Goal: Transaction & Acquisition: Purchase product/service

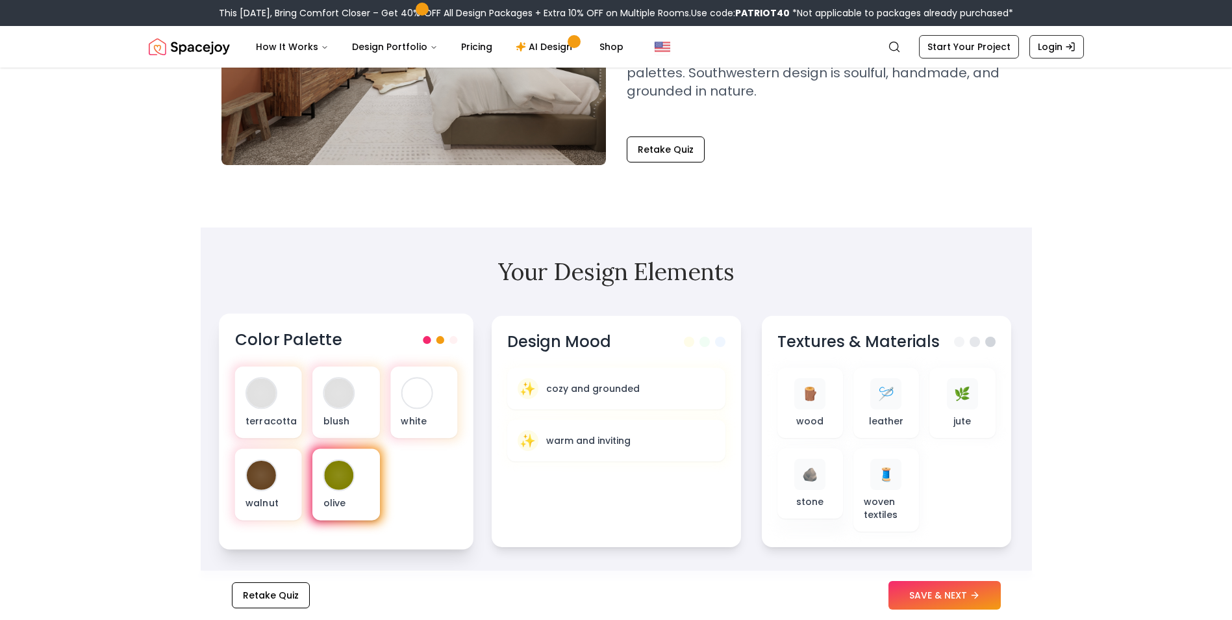
scroll to position [195, 0]
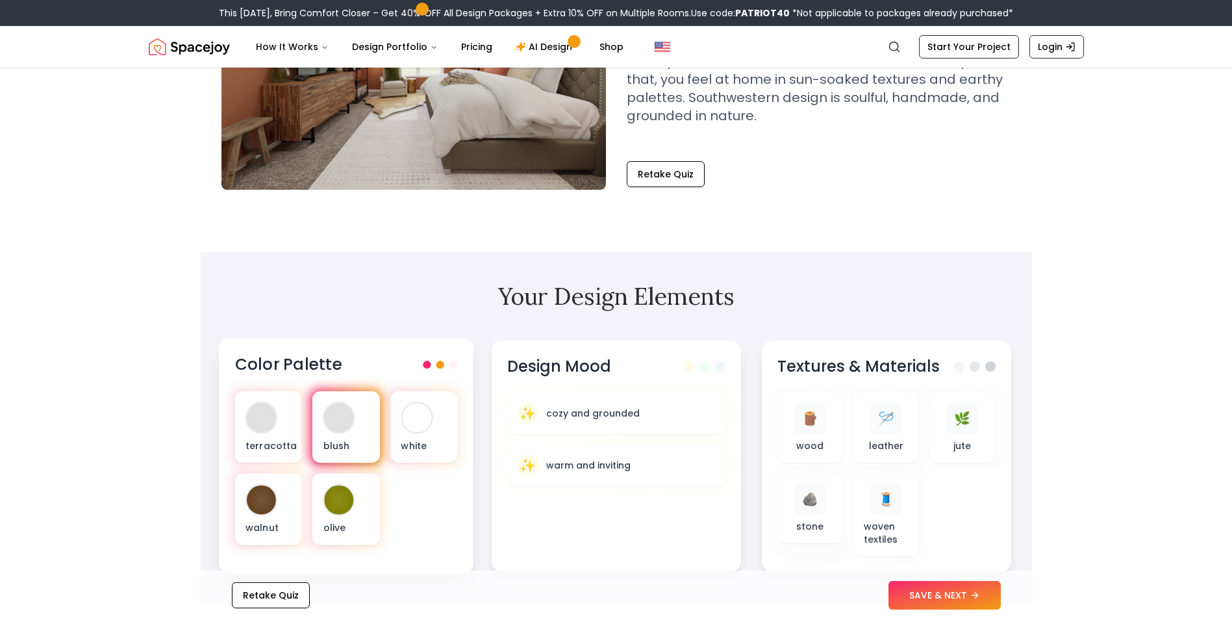
click at [340, 423] on div at bounding box center [338, 417] width 29 height 29
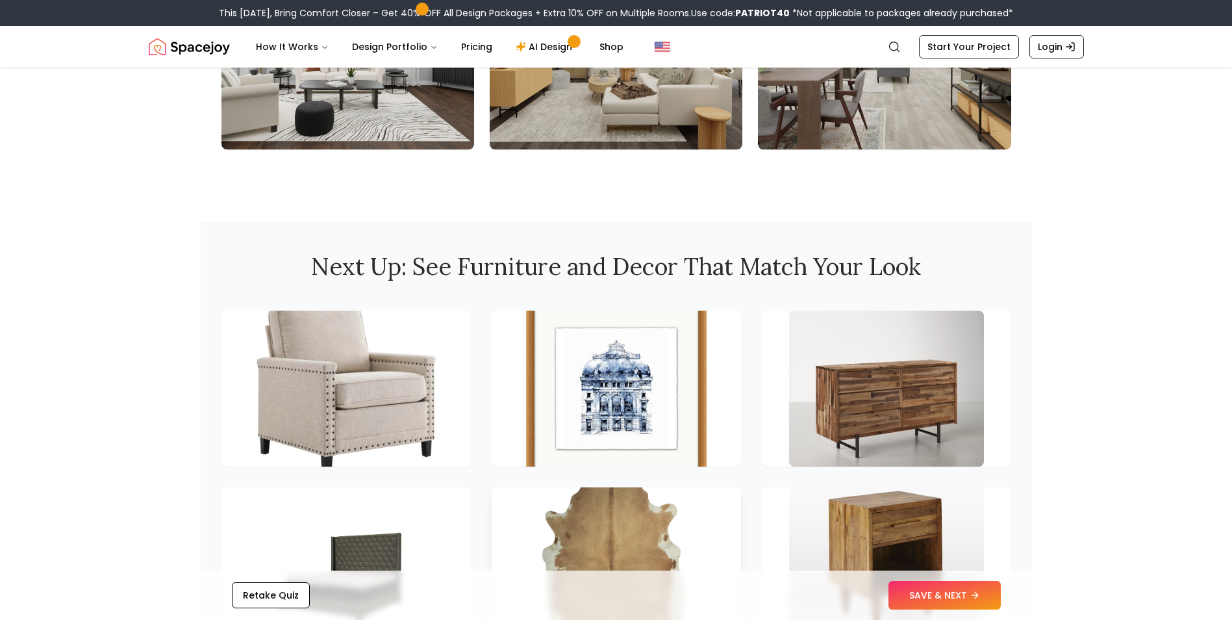
scroll to position [1561, 0]
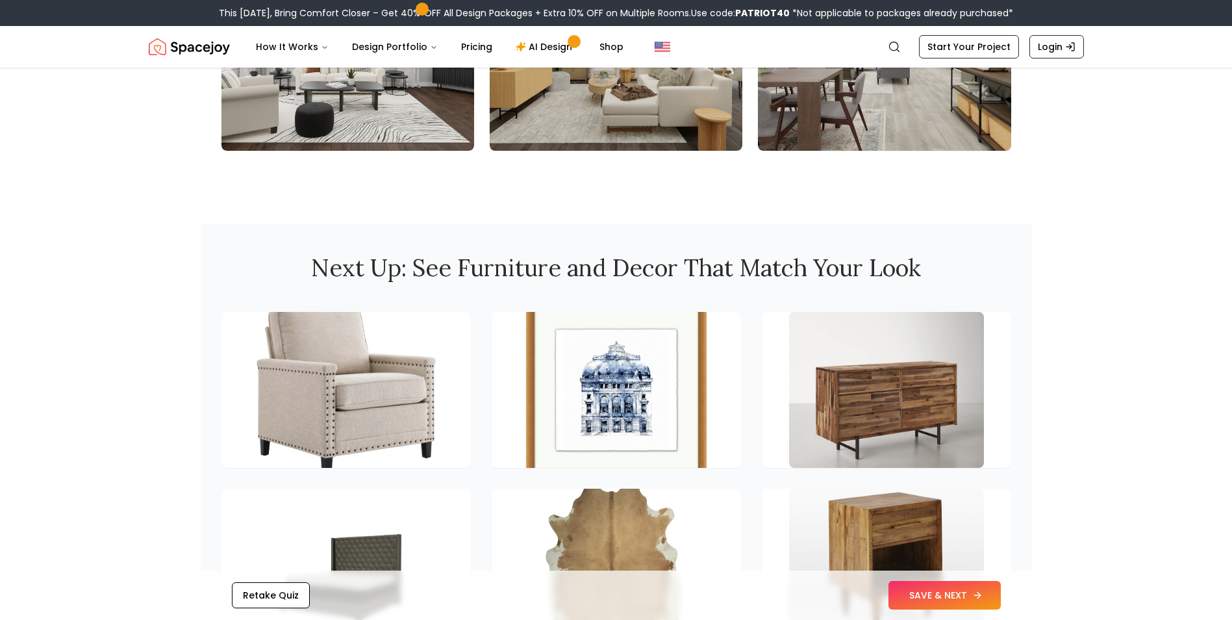
click at [968, 597] on button "SAVE & NEXT" at bounding box center [944, 595] width 112 height 29
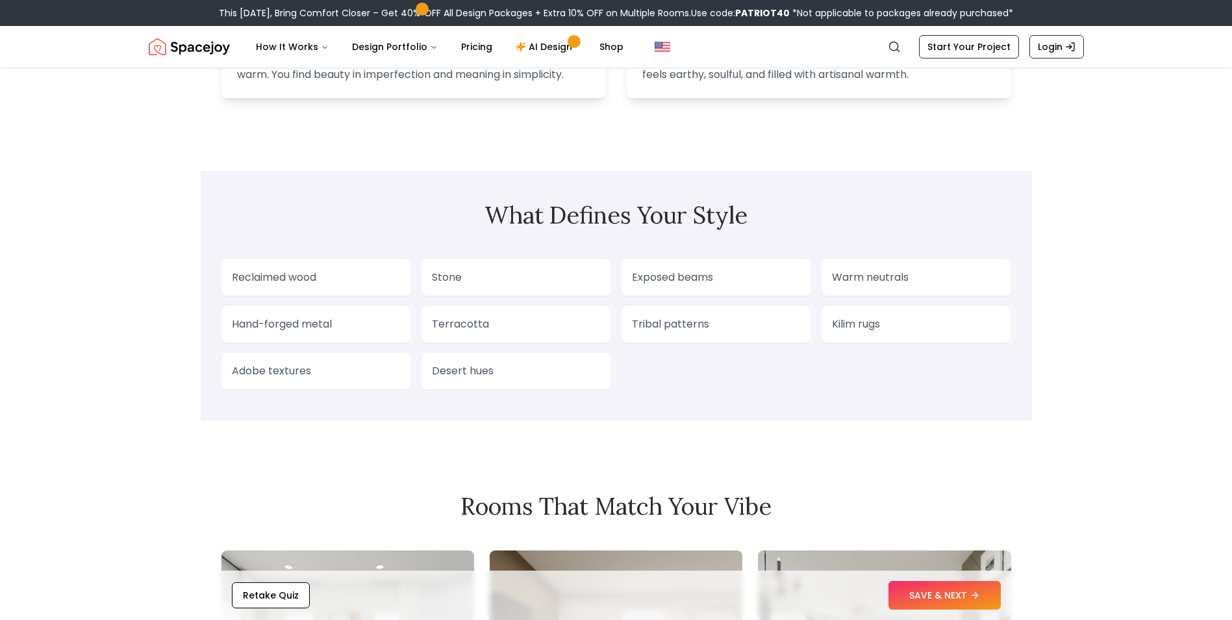
scroll to position [912, 0]
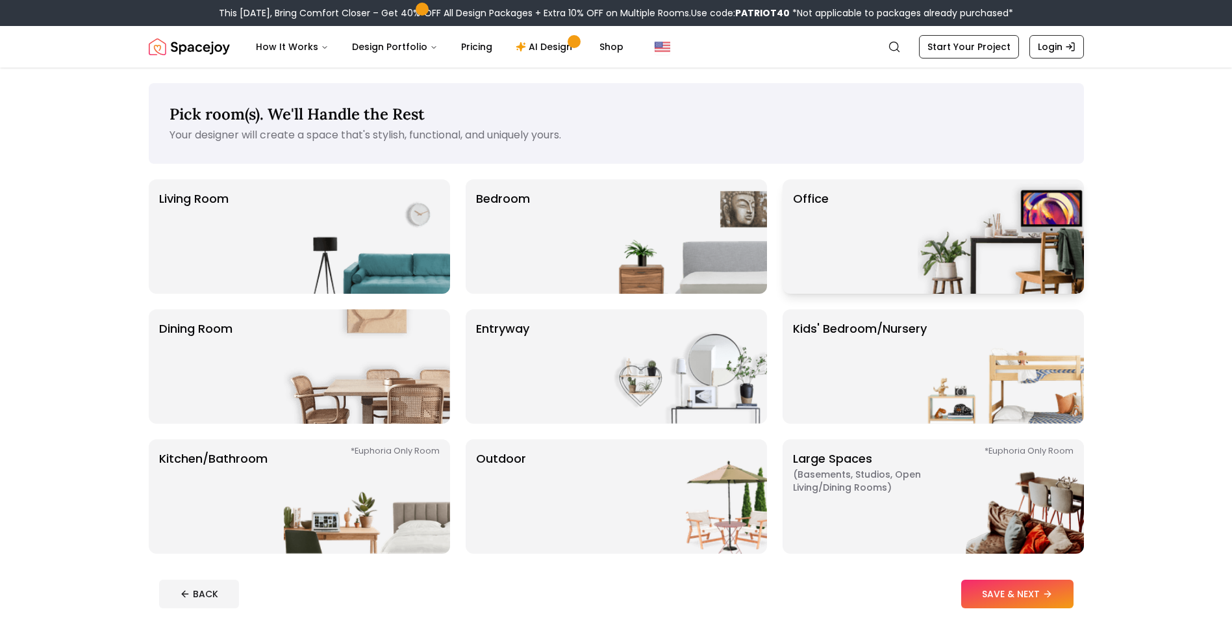
click at [847, 249] on div "Office" at bounding box center [932, 236] width 301 height 114
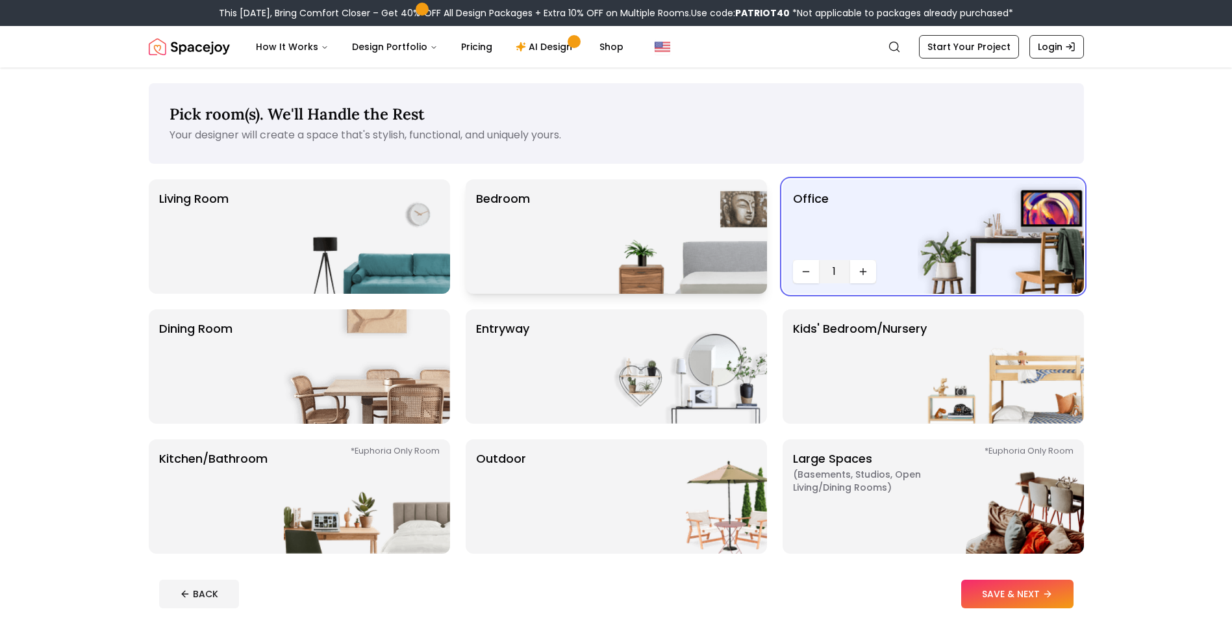
click at [730, 248] on img at bounding box center [684, 236] width 166 height 114
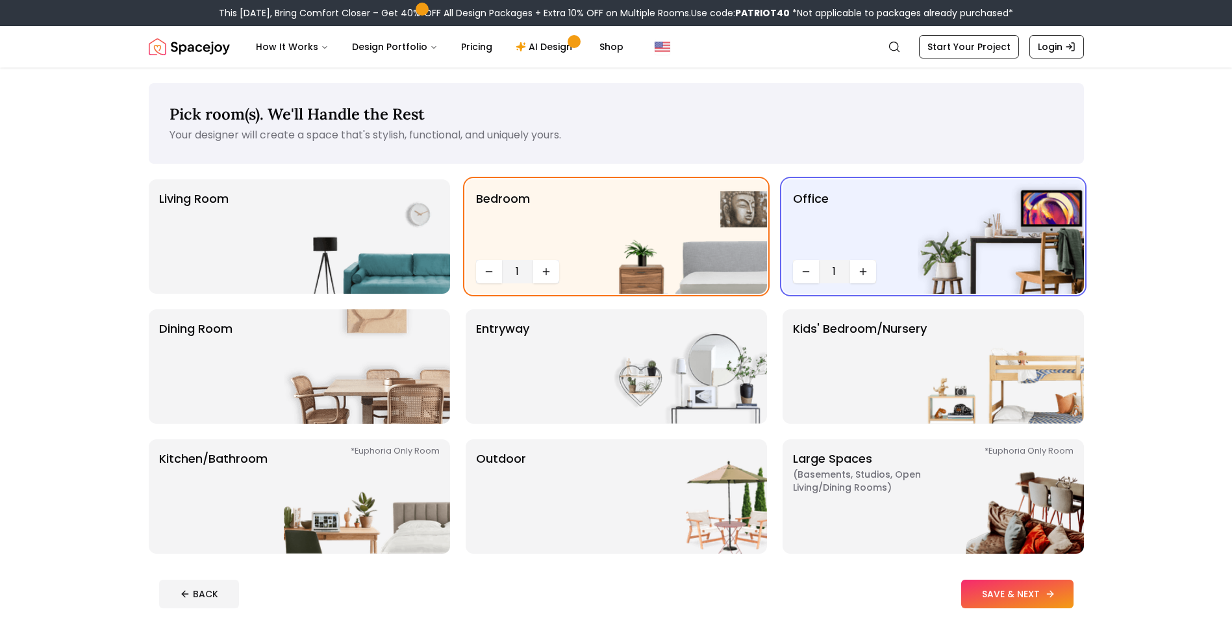
click at [1040, 590] on button "SAVE & NEXT" at bounding box center [1017, 593] width 112 height 29
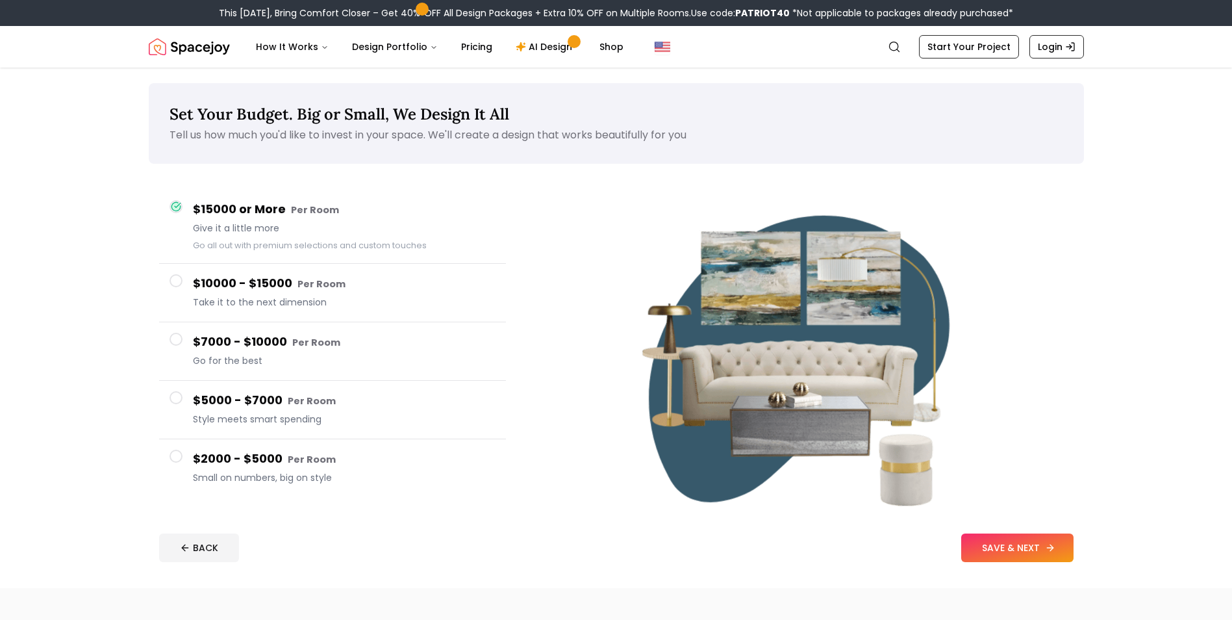
click at [978, 540] on button "SAVE & NEXT" at bounding box center [1017, 547] width 112 height 29
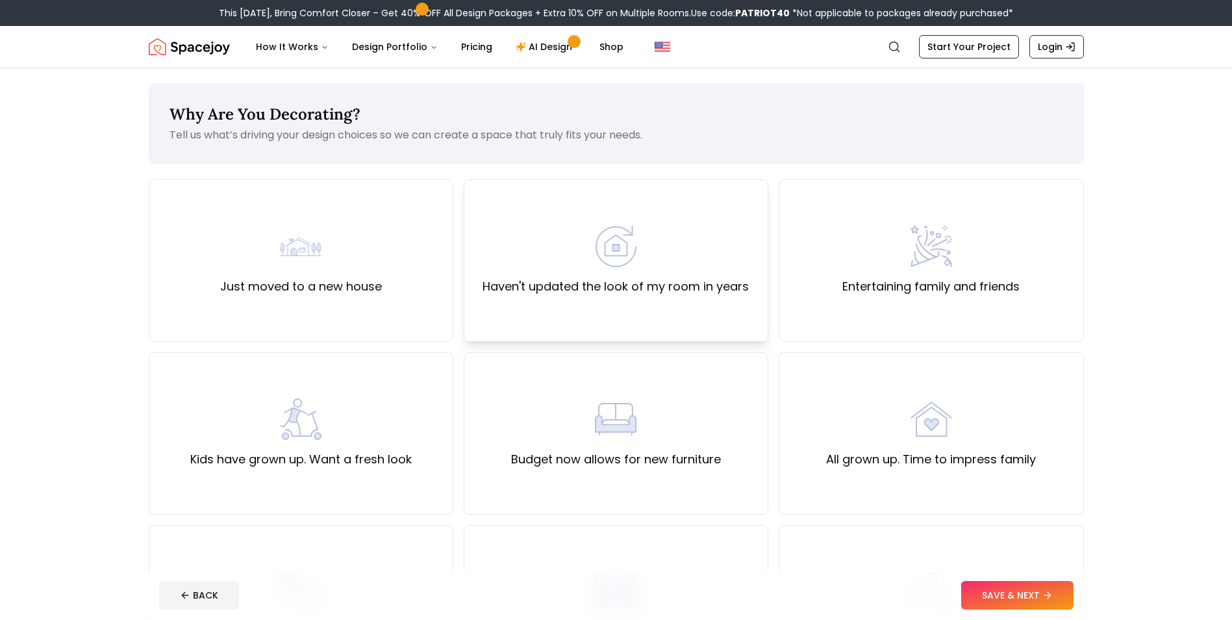
click at [636, 313] on div "Haven't updated the look of my room in years" at bounding box center [616, 260] width 305 height 162
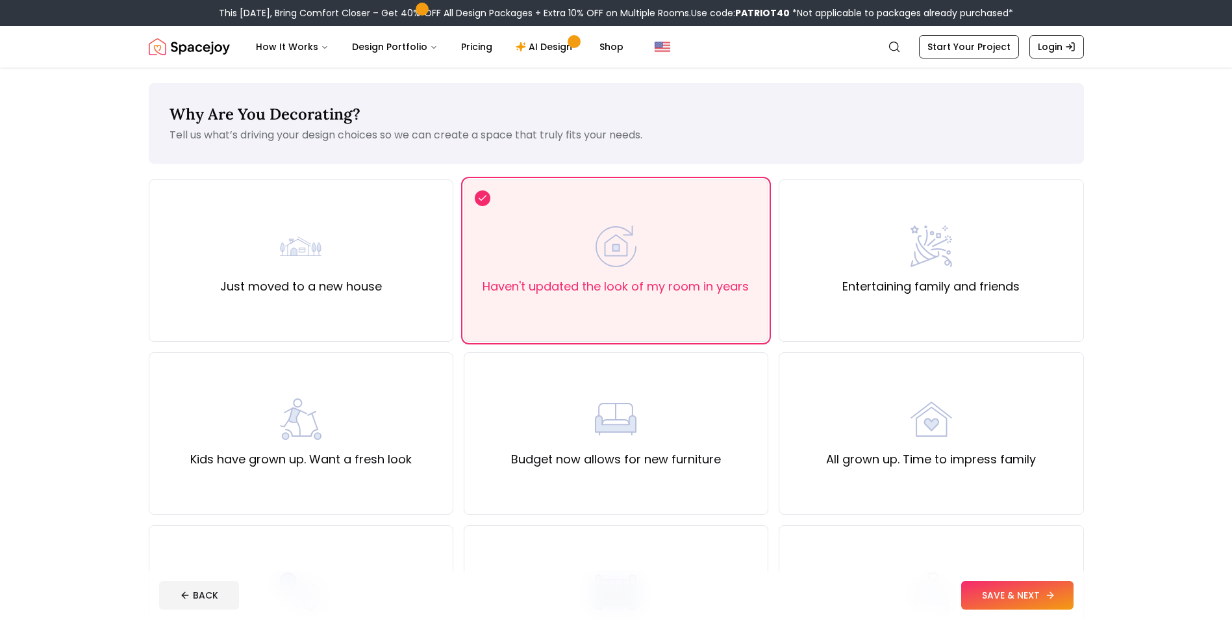
click at [975, 592] on button "SAVE & NEXT" at bounding box center [1017, 595] width 112 height 29
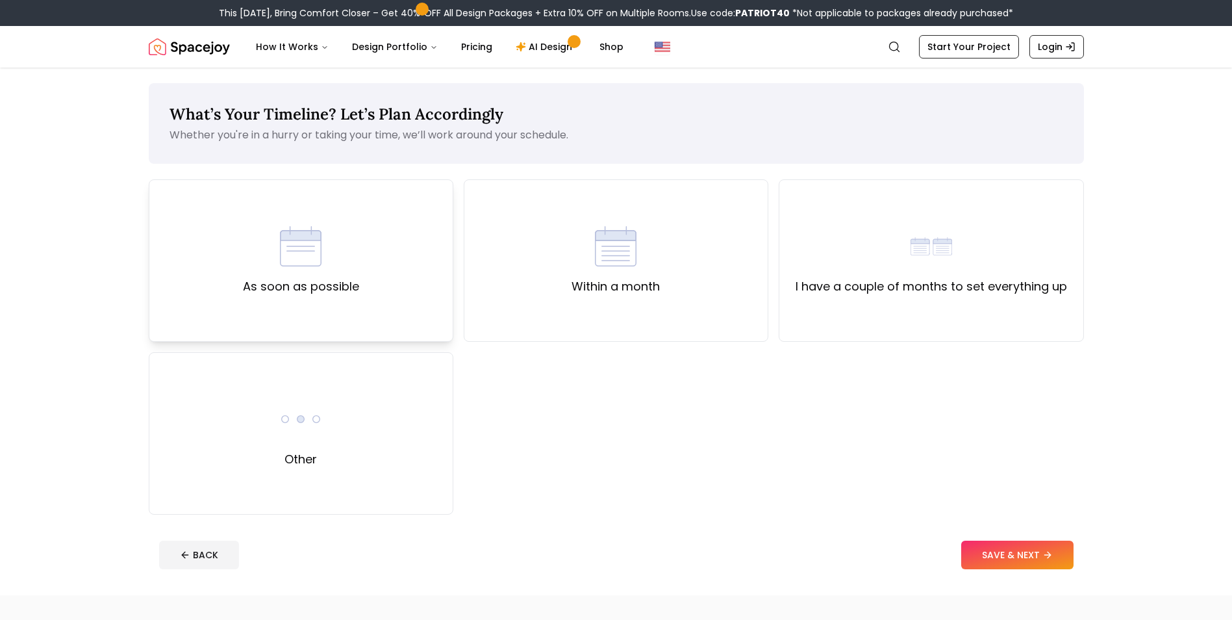
click at [333, 285] on label "As soon as possible" at bounding box center [301, 286] width 116 height 18
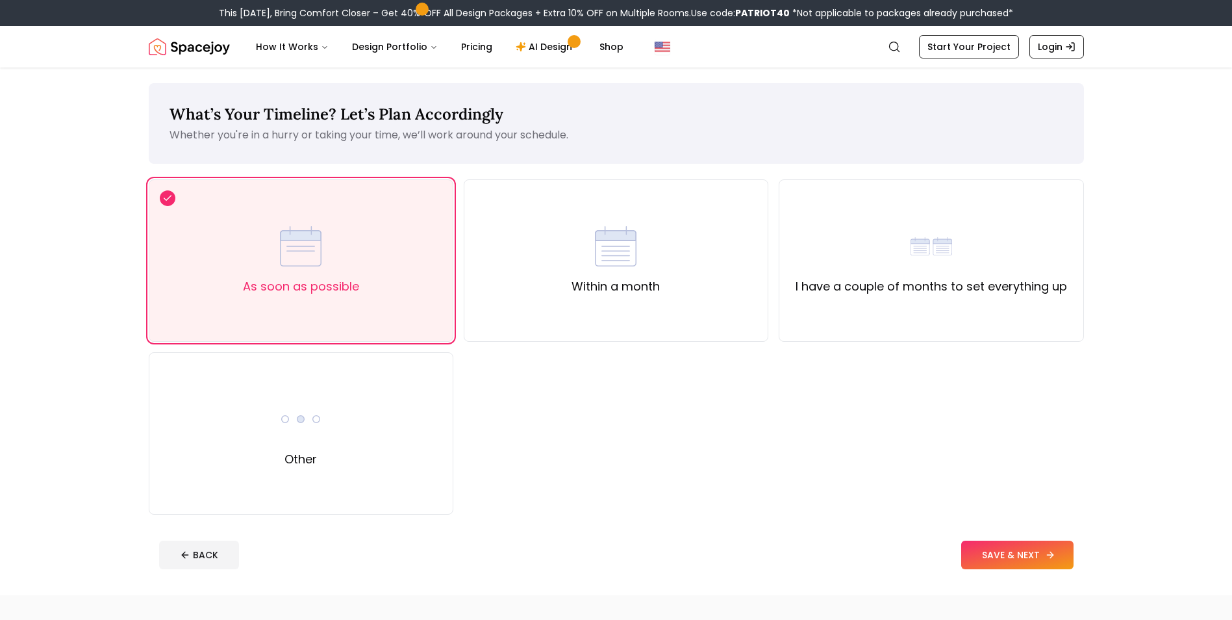
click at [1010, 558] on button "SAVE & NEXT" at bounding box center [1017, 554] width 112 height 29
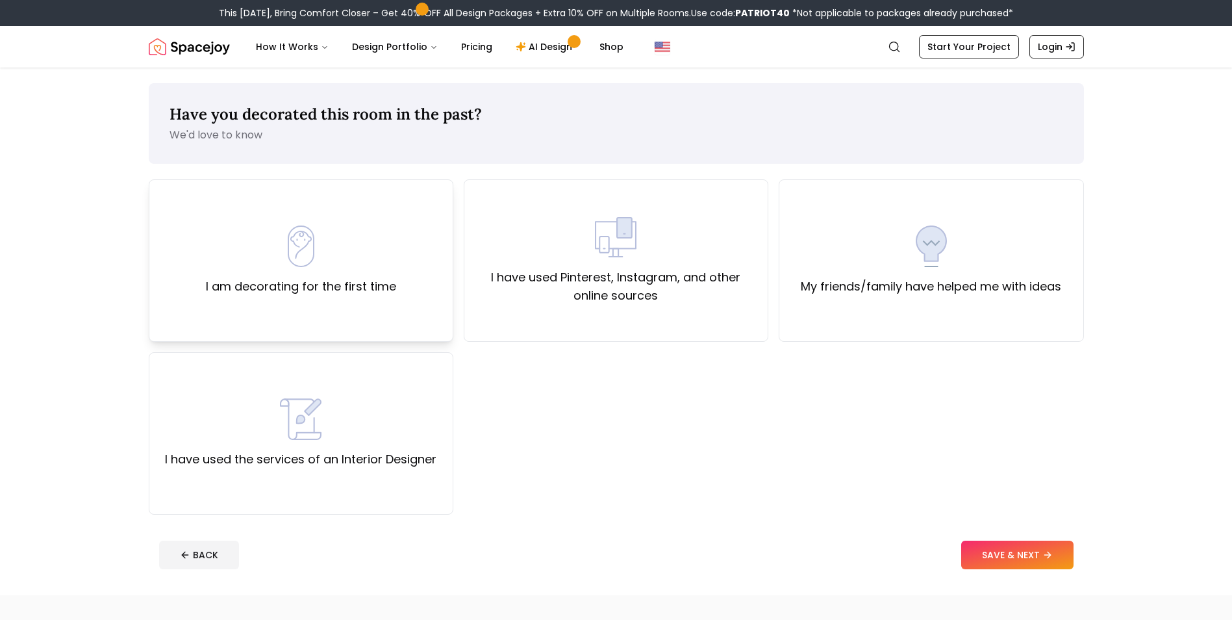
click at [304, 307] on div "I am decorating for the first time" at bounding box center [301, 260] width 305 height 162
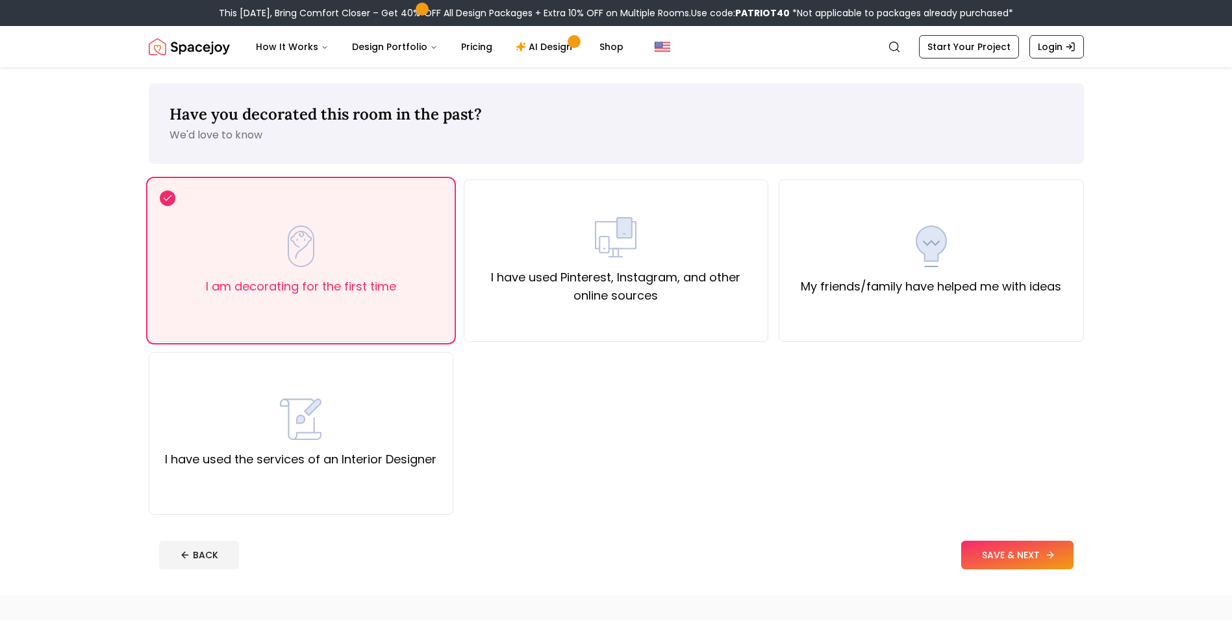
click at [1018, 559] on button "SAVE & NEXT" at bounding box center [1017, 554] width 112 height 29
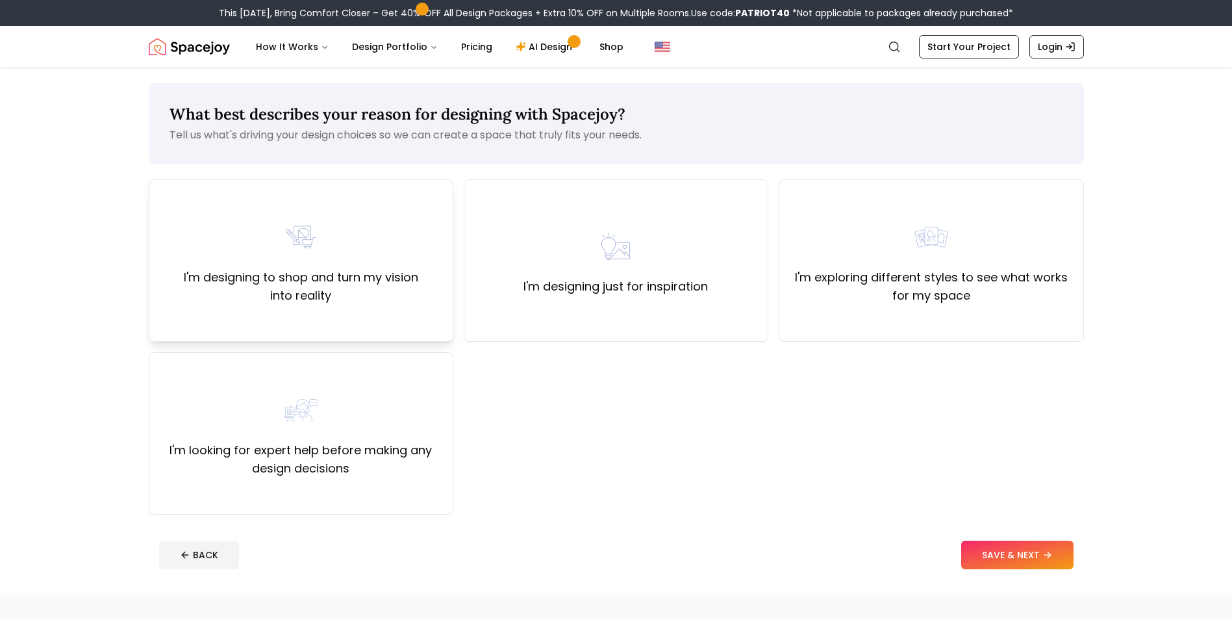
click at [349, 295] on label "I'm designing to shop and turn my vision into reality" at bounding box center [301, 286] width 282 height 36
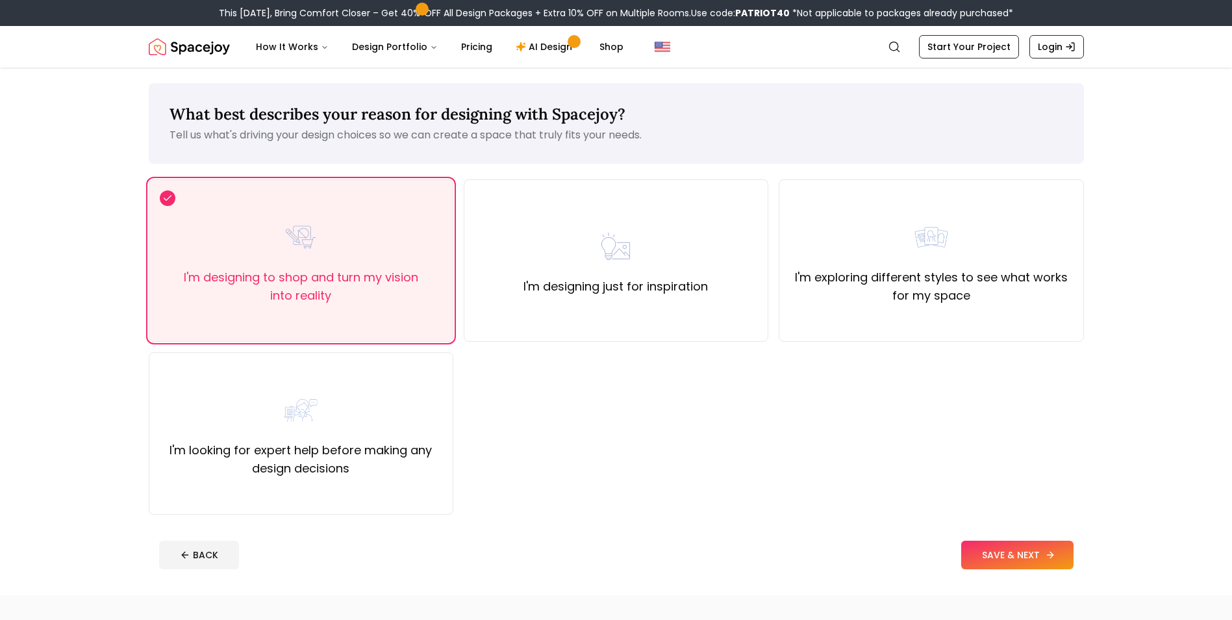
click at [1005, 543] on button "SAVE & NEXT" at bounding box center [1017, 554] width 112 height 29
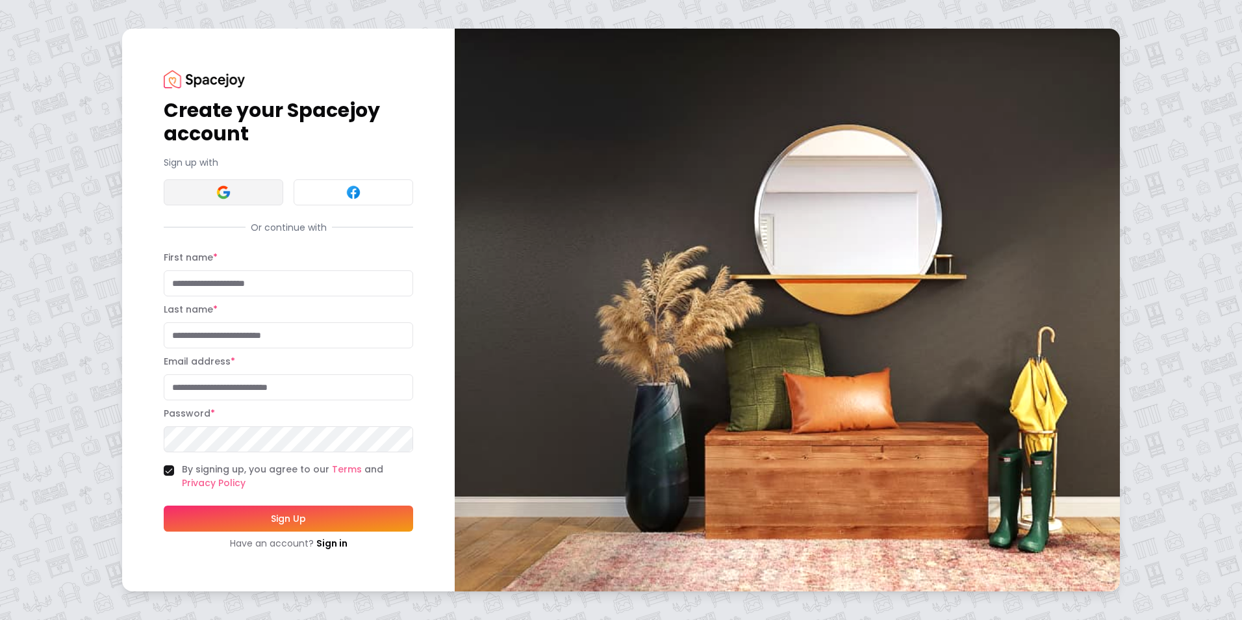
click at [218, 204] on button at bounding box center [223, 192] width 119 height 26
